Goal: Task Accomplishment & Management: Complete application form

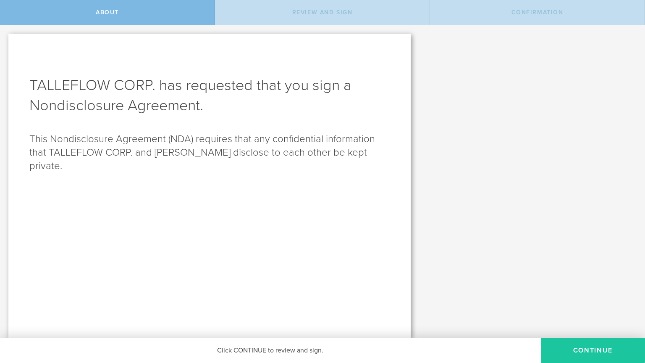
click at [589, 349] on button "Continue" at bounding box center [593, 349] width 104 height 25
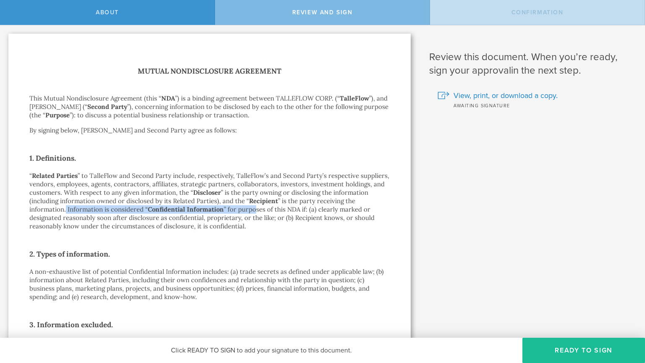
drag, startPoint x: 66, startPoint y: 209, endPoint x: 255, endPoint y: 207, distance: 188.7
click at [255, 207] on p "“ Related Parties ” to TalleFlow and Second Party include, respectively, TalleF…" at bounding box center [209, 200] width 360 height 59
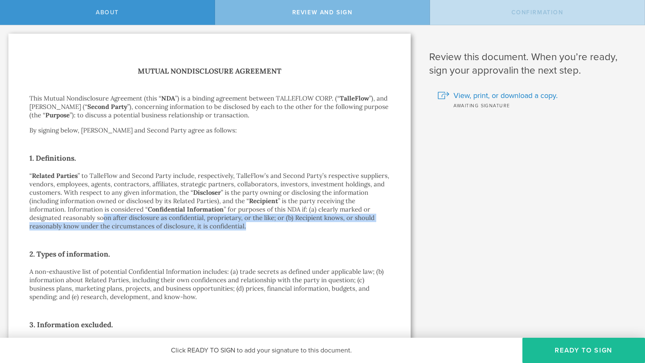
drag, startPoint x: 105, startPoint y: 216, endPoint x: 248, endPoint y: 222, distance: 143.8
click at [248, 222] on p "“ Related Parties ” to TalleFlow and Second Party include, respectively, TalleF…" at bounding box center [209, 200] width 360 height 59
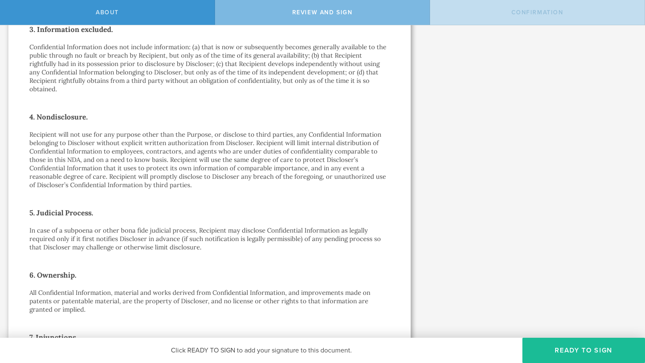
scroll to position [328, 0]
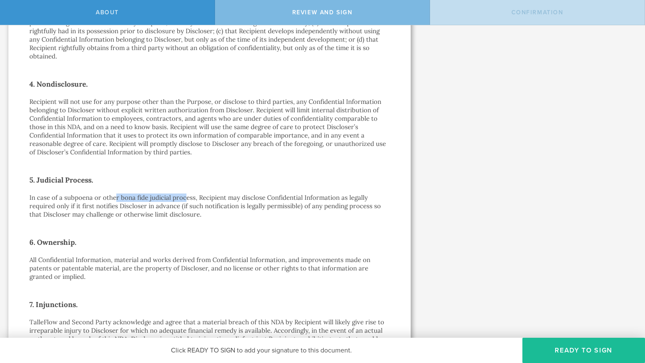
drag, startPoint x: 116, startPoint y: 195, endPoint x: 186, endPoint y: 193, distance: 69.8
click at [186, 193] on div "Mutual Nondisclosure Agreement This Mutual Nondisclosure Agreement (this “ NDA …" at bounding box center [209, 190] width 360 height 906
click at [268, 170] on div "Mutual Nondisclosure Agreement This Mutual Nondisclosure Agreement (this “ NDA …" at bounding box center [209, 190] width 360 height 906
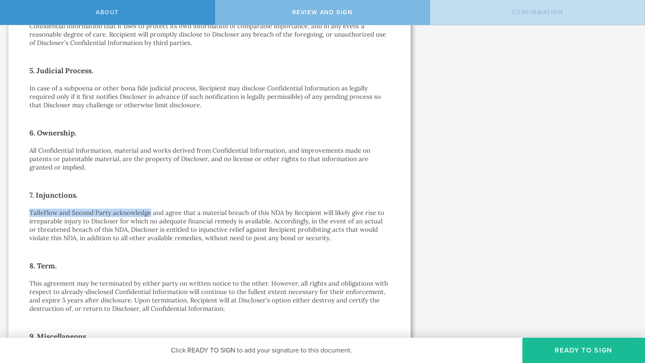
drag, startPoint x: 30, startPoint y: 213, endPoint x: 148, endPoint y: 210, distance: 118.5
click at [148, 210] on p "TalleFlow and Second Party acknowledge and agree that a material breach of this…" at bounding box center [209, 225] width 360 height 34
click at [279, 192] on h2 "7. Injunctions." at bounding box center [209, 194] width 360 height 13
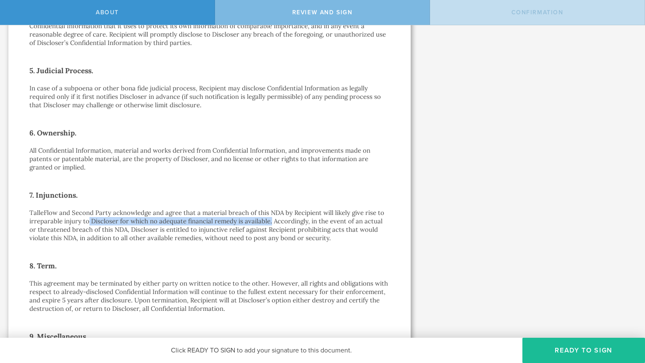
drag, startPoint x: 87, startPoint y: 224, endPoint x: 269, endPoint y: 218, distance: 182.5
click at [269, 218] on p "TalleFlow and Second Party acknowledge and agree that a material breach of this…" at bounding box center [209, 225] width 360 height 34
drag, startPoint x: 74, startPoint y: 231, endPoint x: 120, endPoint y: 228, distance: 46.8
click at [120, 228] on p "TalleFlow and Second Party acknowledge and agree that a material breach of this…" at bounding box center [209, 225] width 360 height 34
click at [170, 232] on p "TalleFlow and Second Party acknowledge and agree that a material breach of this…" at bounding box center [209, 225] width 360 height 34
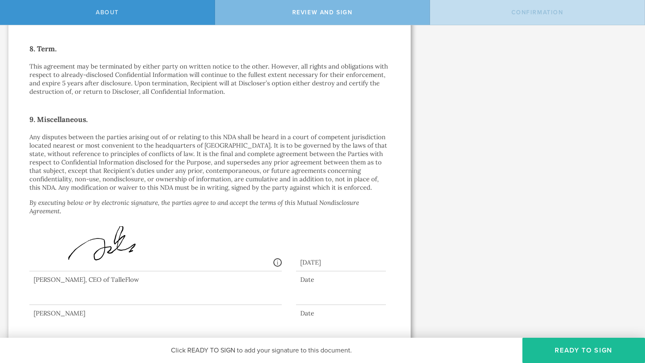
scroll to position [655, 0]
click at [87, 298] on div at bounding box center [155, 286] width 253 height 34
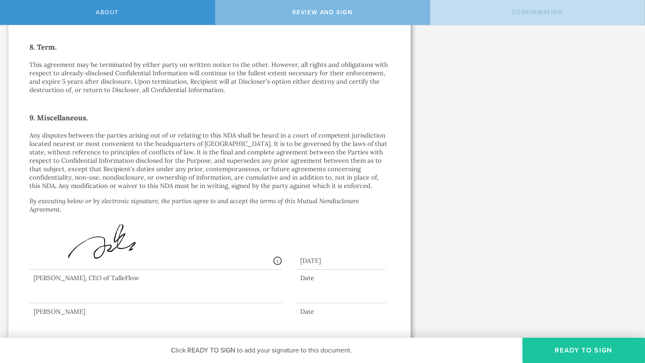
click at [560, 352] on button "Ready to Sign" at bounding box center [584, 349] width 123 height 25
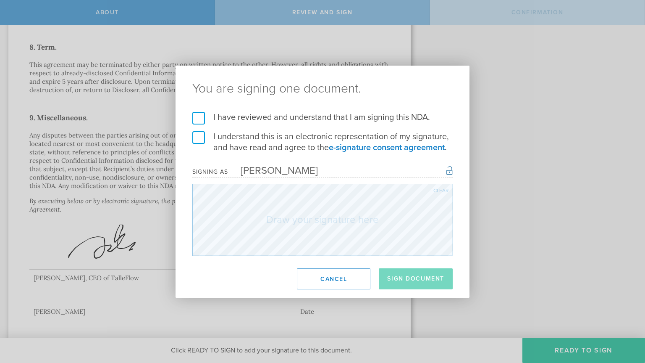
click at [200, 117] on label "I have reviewed and understand that I am signing this NDA." at bounding box center [322, 117] width 260 height 11
click at [0, 0] on input "I have reviewed and understand that I am signing this NDA." at bounding box center [0, 0] width 0 height 0
click at [327, 281] on button "Cancel" at bounding box center [334, 278] width 74 height 21
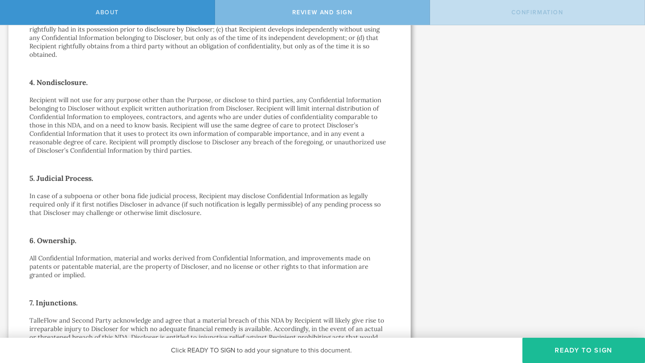
scroll to position [328, 0]
